Goal: Information Seeking & Learning: Learn about a topic

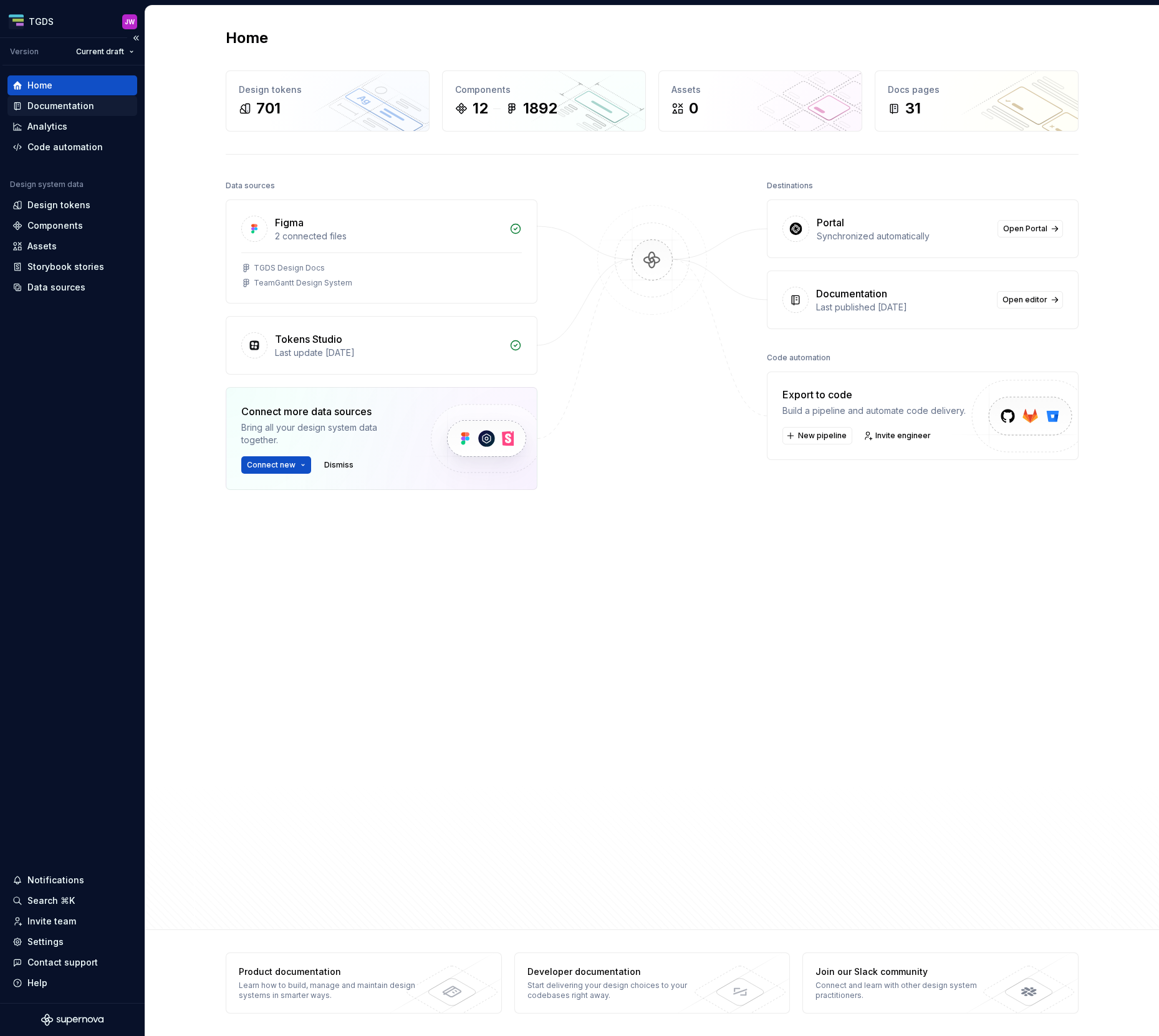
click at [42, 106] on div "Documentation" at bounding box center [61, 106] width 67 height 12
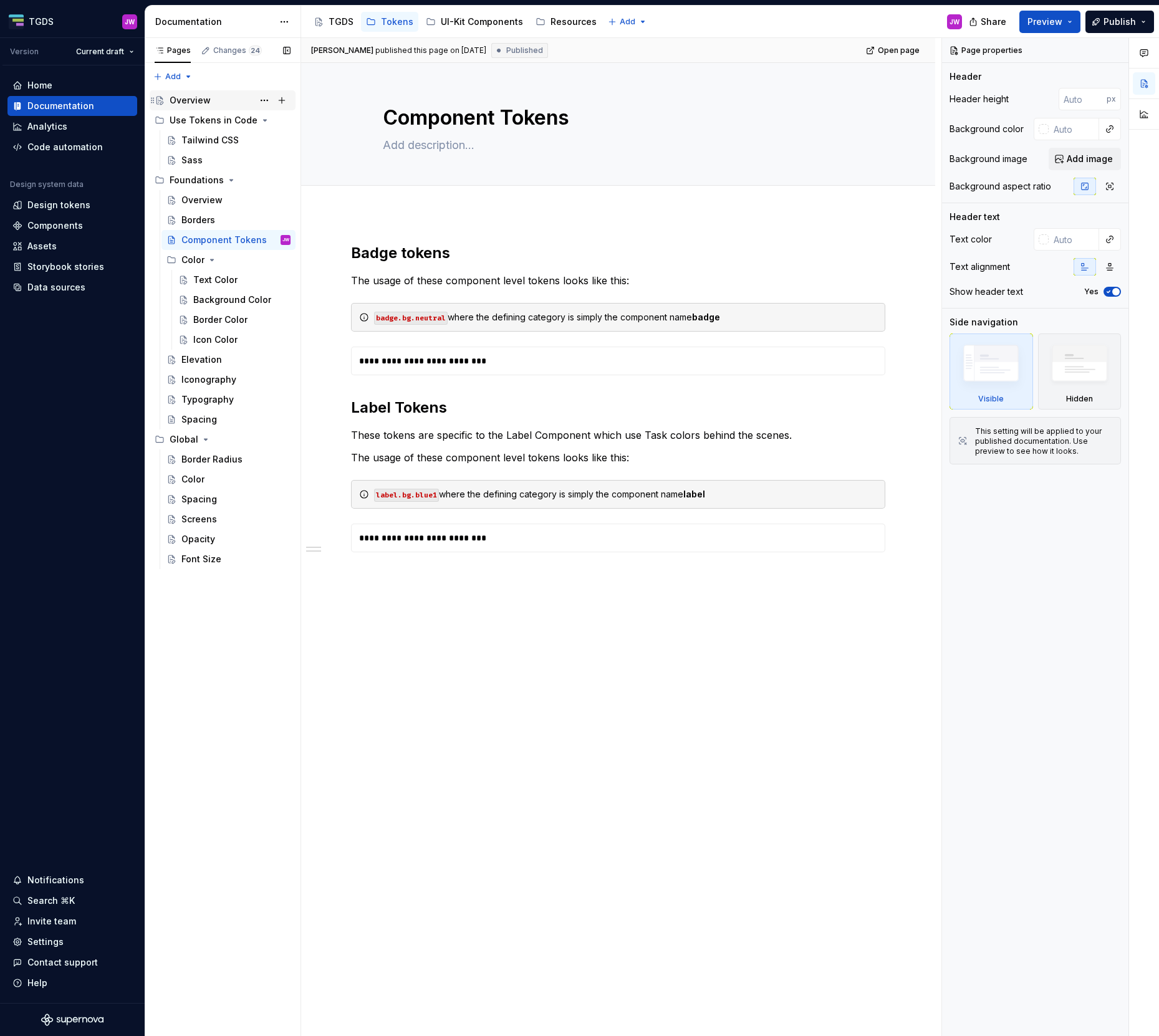
click at [200, 102] on div "Overview" at bounding box center [190, 100] width 41 height 12
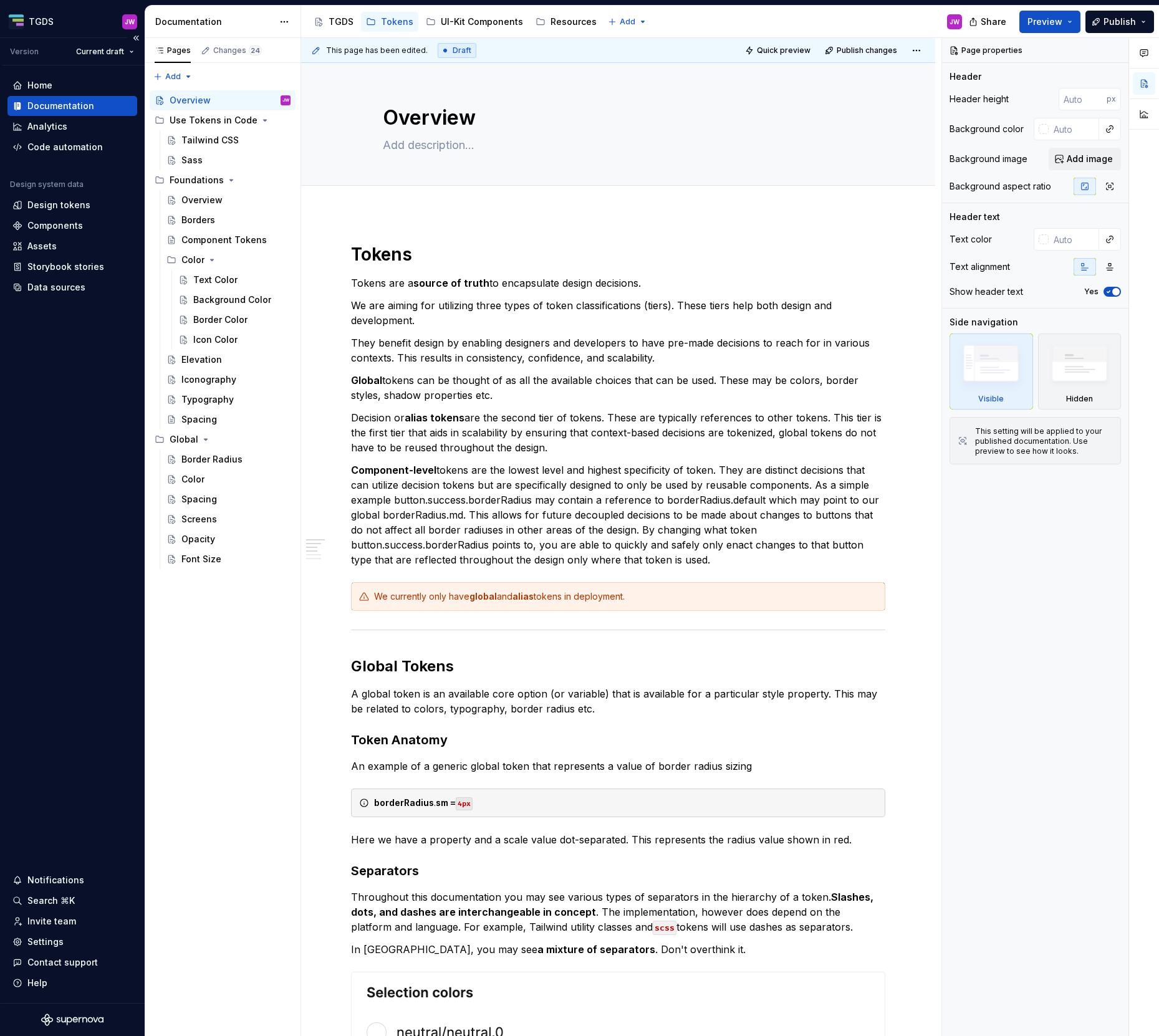
type textarea "*"
